Goal: Check status: Check status

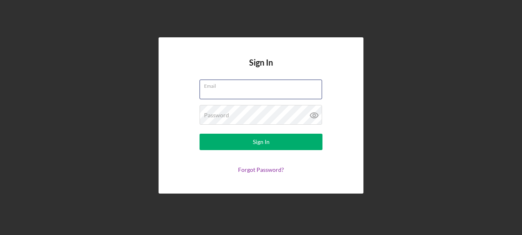
type input "[EMAIL_ADDRESS][DOMAIN_NAME]"
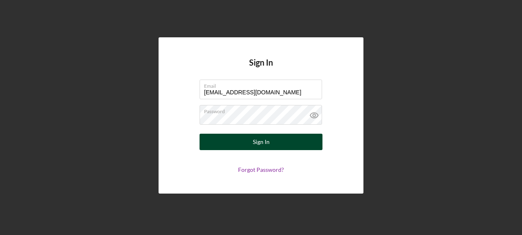
click at [244, 139] on button "Sign In" at bounding box center [261, 142] width 123 height 16
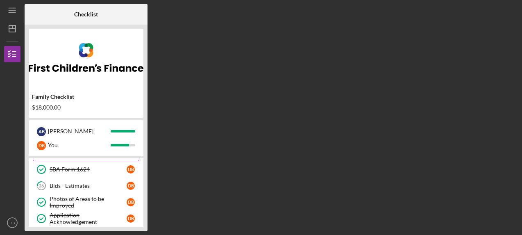
scroll to position [264, 0]
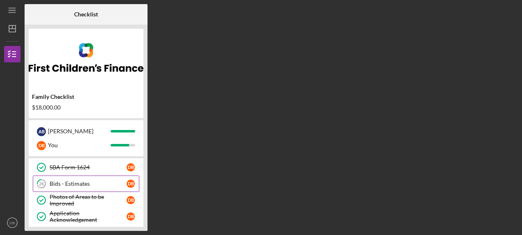
click at [80, 183] on div "Bids - Estimates" at bounding box center [88, 183] width 77 height 7
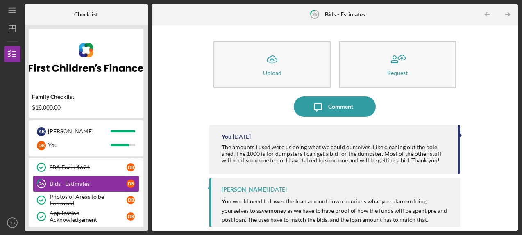
click at [112, 104] on div "Family Checklist $18,000.00" at bounding box center [86, 102] width 115 height 24
click at [13, 30] on icon "Icon/Dashboard" at bounding box center [12, 28] width 20 height 20
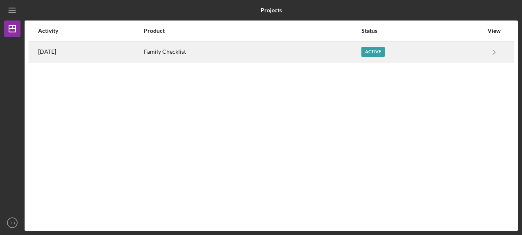
click at [376, 53] on div "Active" at bounding box center [373, 52] width 23 height 10
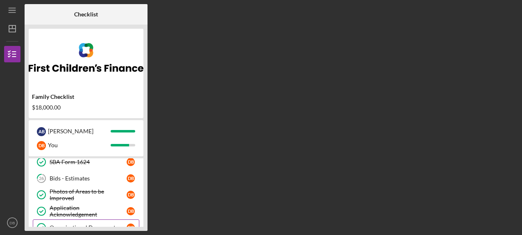
scroll to position [268, 0]
